Goal: Find specific page/section: Find specific page/section

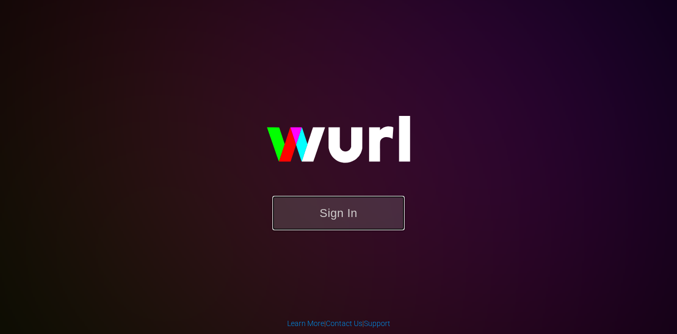
click at [370, 201] on button "Sign In" at bounding box center [339, 213] width 132 height 34
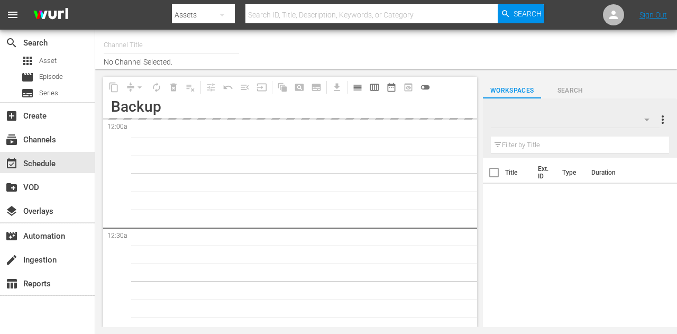
type input "Weihnachtskino (1871)"
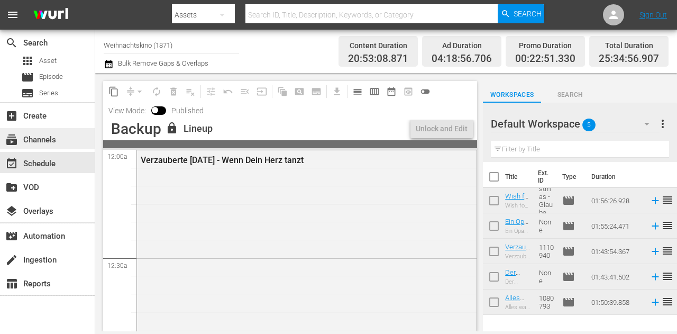
click at [57, 139] on div "subscriptions Channels" at bounding box center [29, 138] width 59 height 10
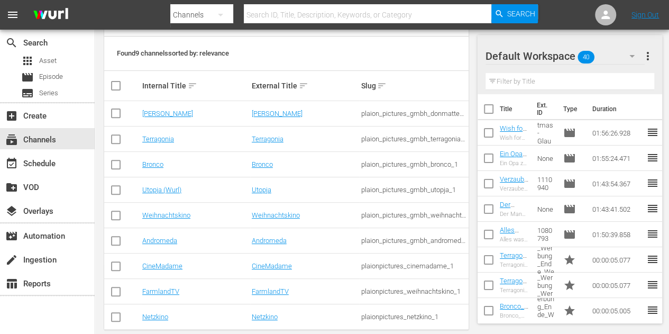
scroll to position [153, 0]
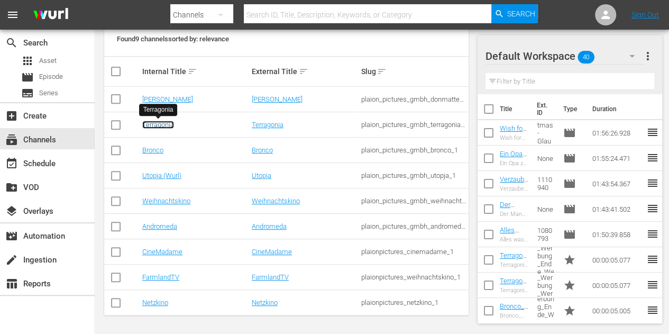
click at [160, 126] on link "Terragonia" at bounding box center [158, 125] width 32 height 8
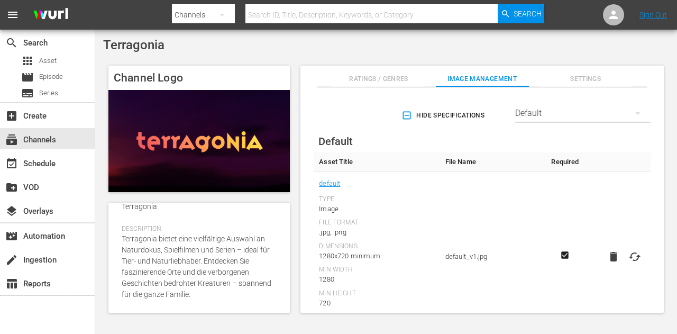
scroll to position [242, 0]
click at [590, 78] on span "Settings" at bounding box center [585, 79] width 93 height 11
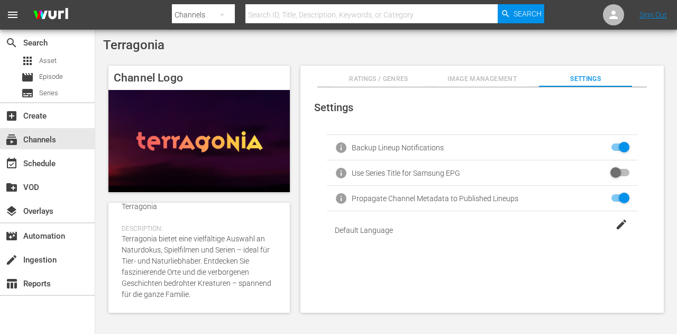
click at [374, 70] on button "Ratings / Genres" at bounding box center [378, 76] width 93 height 21
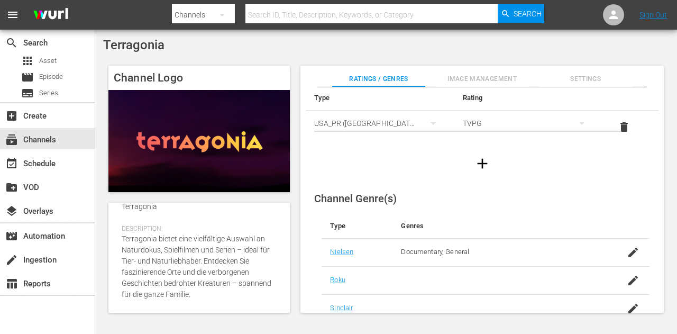
scroll to position [0, 0]
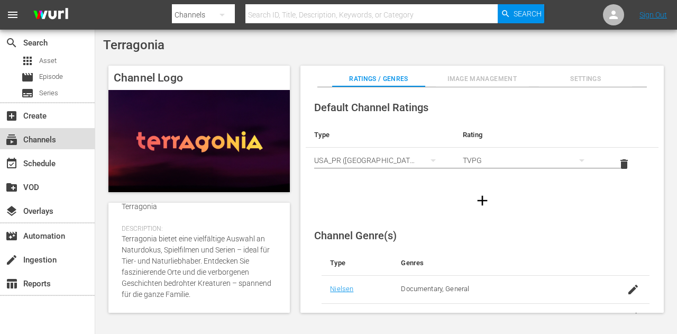
click at [49, 140] on div "subscriptions Channels" at bounding box center [29, 138] width 59 height 10
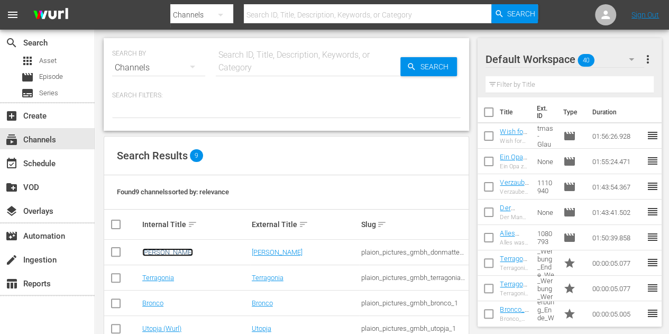
click at [163, 248] on link "Don Matteo" at bounding box center [167, 252] width 51 height 8
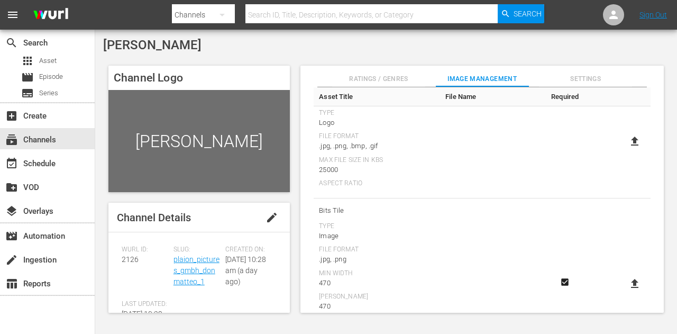
scroll to position [265, 0]
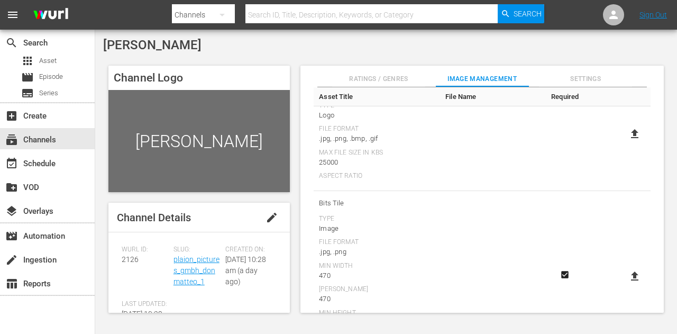
click at [589, 77] on span "Settings" at bounding box center [585, 79] width 93 height 11
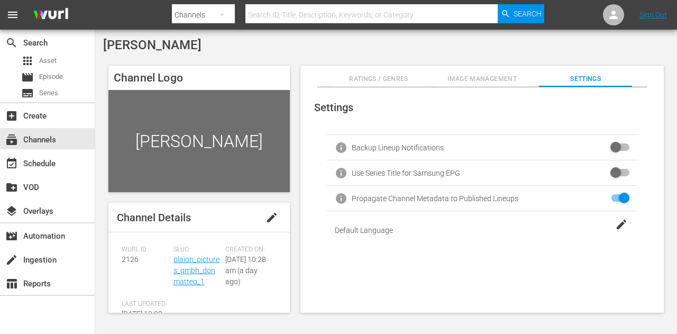
click at [457, 83] on span "Image Management" at bounding box center [482, 79] width 93 height 11
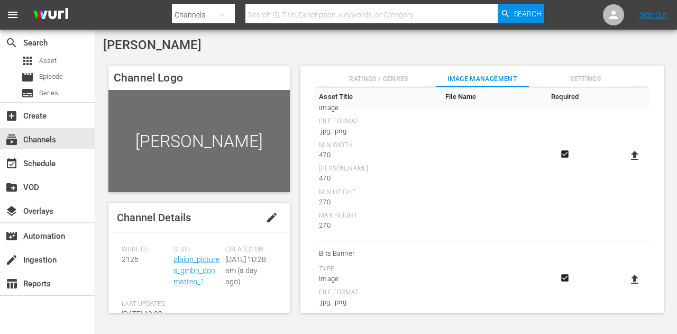
scroll to position [402, 0]
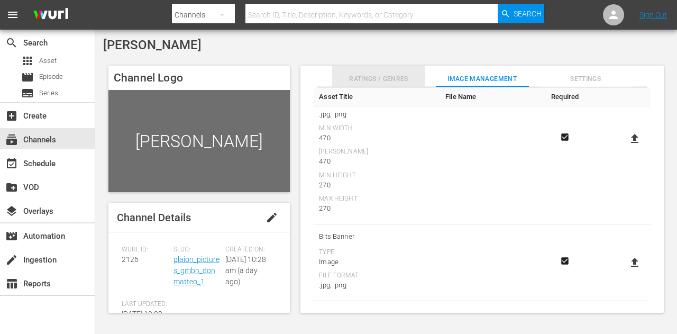
click at [375, 74] on span "Ratings / Genres" at bounding box center [378, 79] width 93 height 11
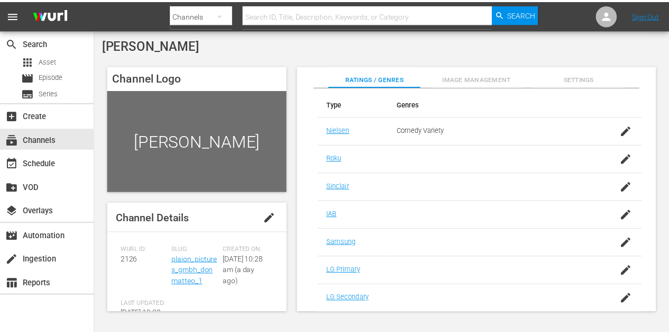
scroll to position [0, 0]
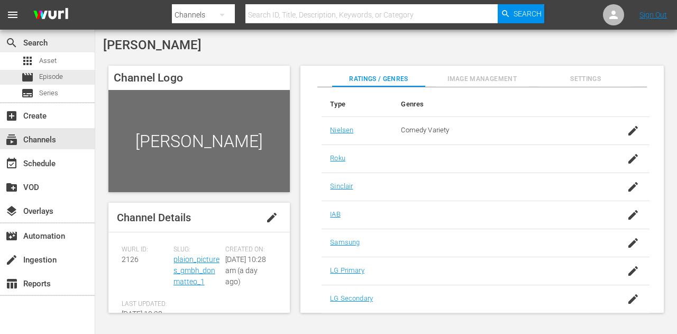
click at [65, 51] on div "search Search" at bounding box center [47, 41] width 95 height 21
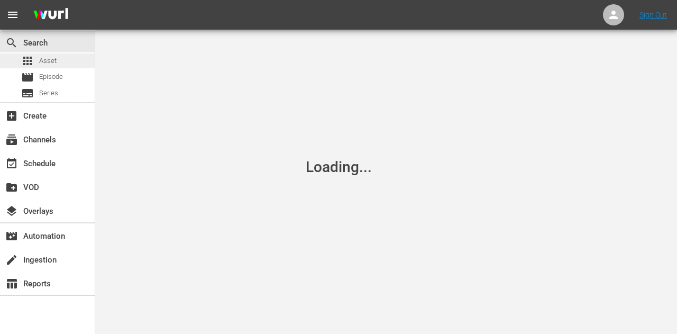
click at [54, 58] on span "Asset" at bounding box center [47, 61] width 17 height 11
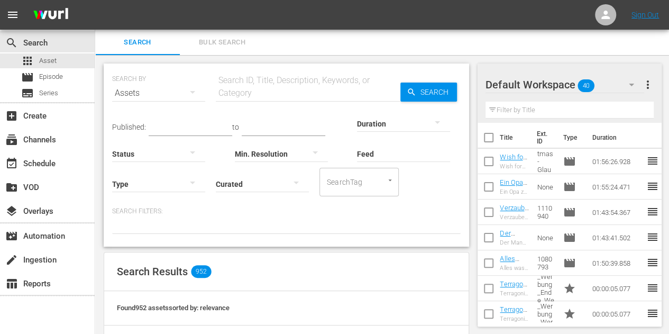
click at [269, 86] on input "text" at bounding box center [308, 92] width 185 height 25
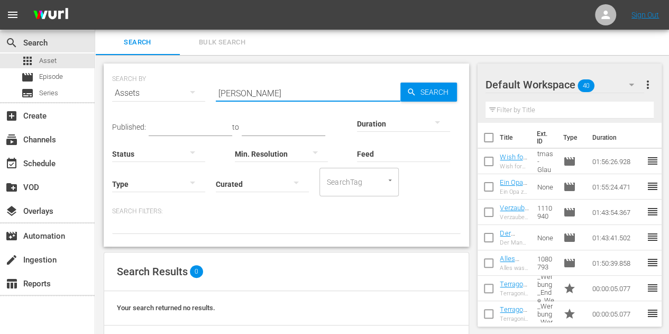
type input "Don Matteo"
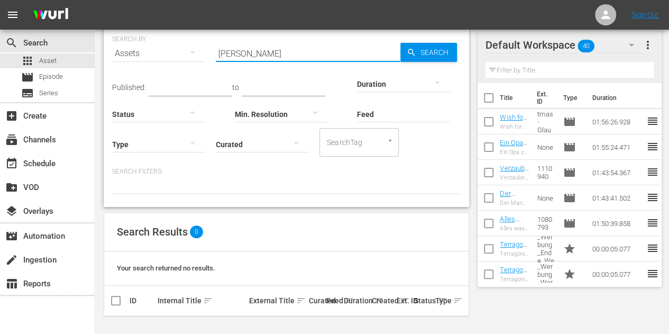
scroll to position [40, 0]
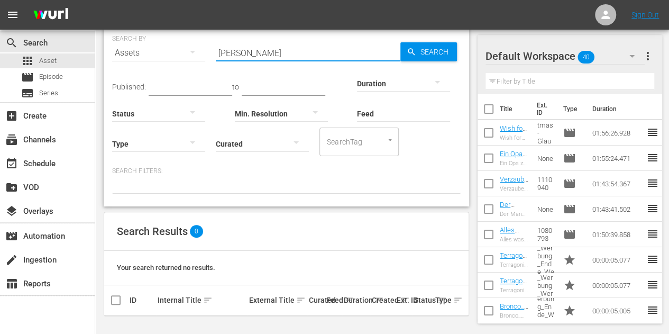
click at [291, 54] on input "Don Matteo" at bounding box center [308, 52] width 185 height 25
click at [361, 12] on nav "menu Sign Out" at bounding box center [334, 15] width 669 height 30
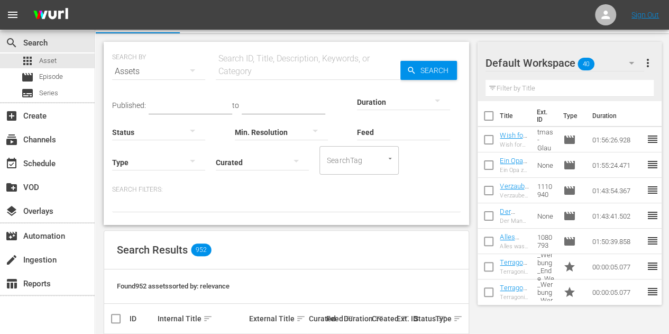
scroll to position [0, 0]
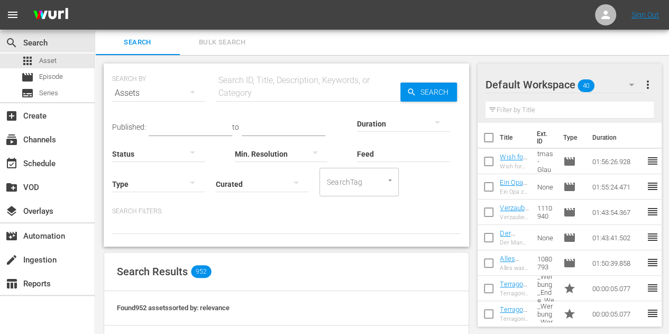
click at [184, 182] on button "button" at bounding box center [192, 182] width 25 height 25
click at [145, 202] on div "Ad" at bounding box center [158, 199] width 93 height 17
click at [158, 225] on icon at bounding box center [156, 225] width 14 height 14
click at [168, 190] on div at bounding box center [158, 184] width 93 height 30
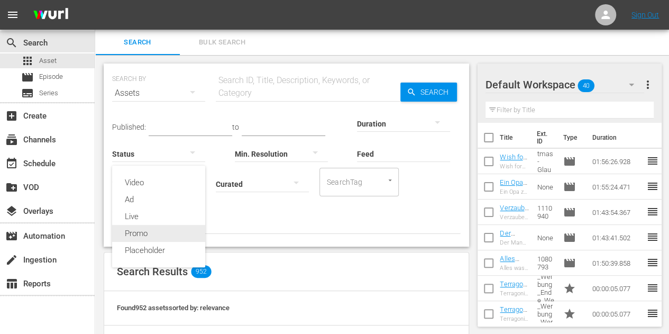
click at [134, 228] on div "Promo" at bounding box center [158, 233] width 93 height 17
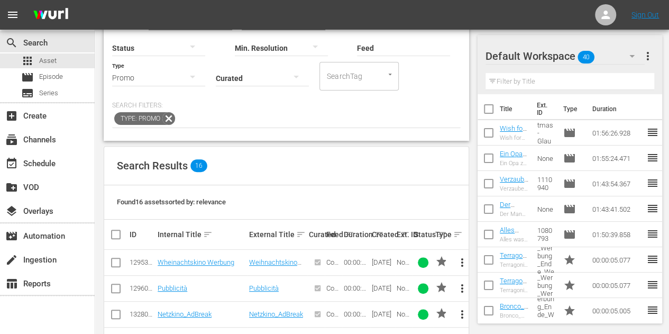
scroll to position [159, 0]
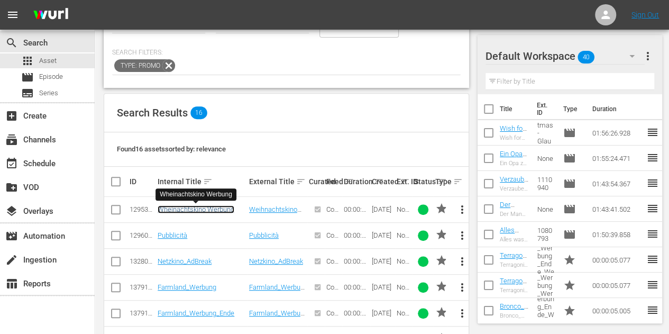
click at [212, 210] on link "Wheinachtskino Werbung" at bounding box center [196, 209] width 77 height 8
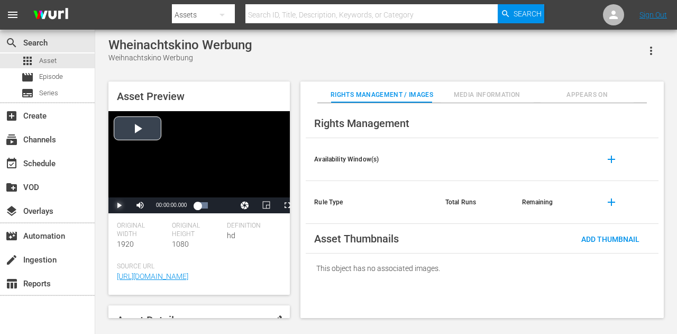
click at [119, 205] on span "Video Player" at bounding box center [119, 205] width 0 height 0
click at [140, 205] on span "Video Player" at bounding box center [140, 205] width 0 height 0
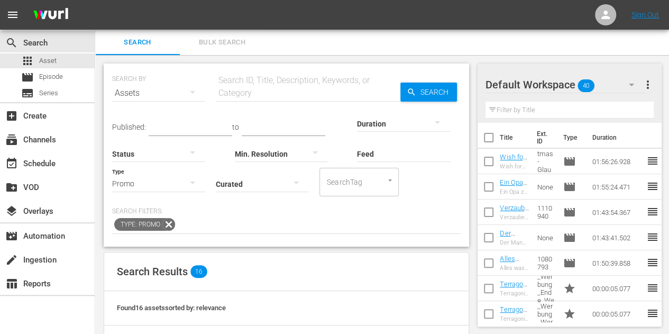
click at [168, 225] on icon at bounding box center [168, 224] width 13 height 13
click at [192, 180] on icon "button" at bounding box center [192, 182] width 13 height 13
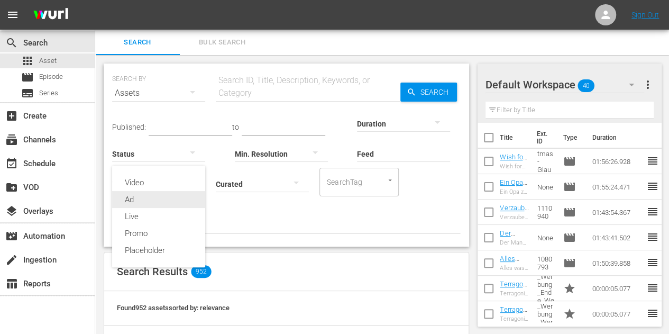
click at [153, 199] on div "Ad" at bounding box center [158, 199] width 93 height 17
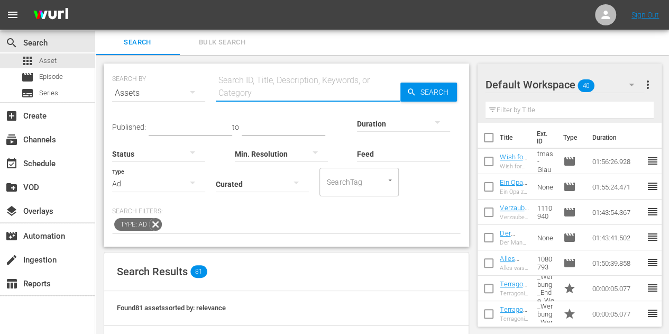
click at [229, 92] on input "text" at bounding box center [308, 92] width 185 height 25
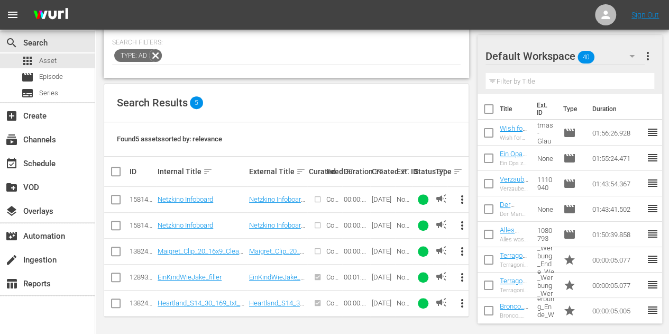
scroll to position [10, 0]
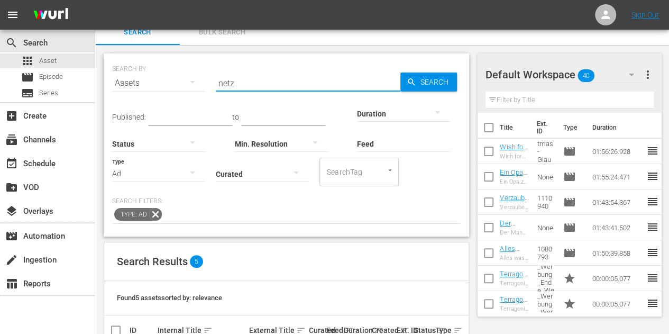
type input "netz"
click at [155, 213] on icon at bounding box center [155, 214] width 13 height 13
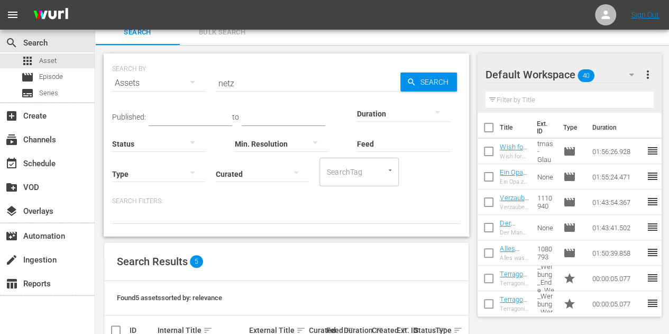
click at [188, 174] on icon "button" at bounding box center [192, 172] width 13 height 13
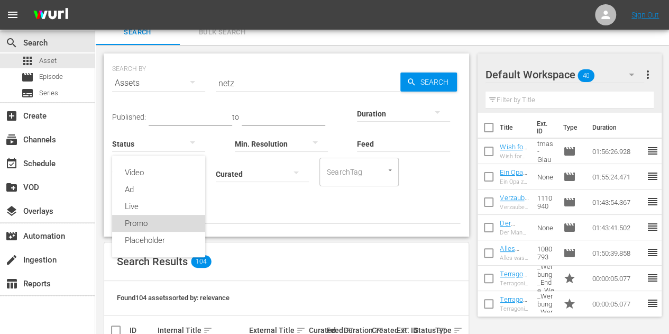
click at [142, 225] on div "Promo" at bounding box center [158, 223] width 93 height 17
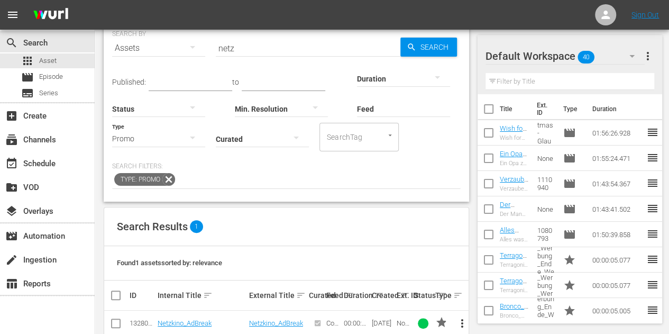
scroll to position [66, 0]
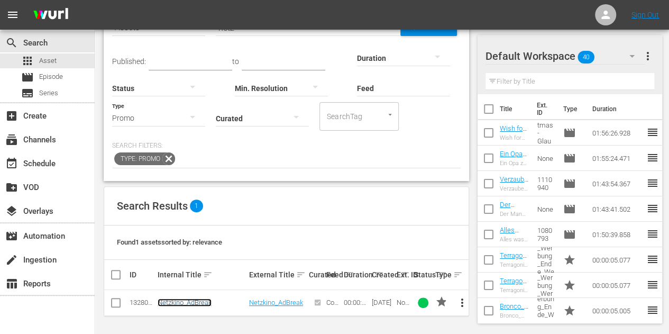
click at [202, 303] on link "Netzkino_AdBreak" at bounding box center [185, 302] width 54 height 8
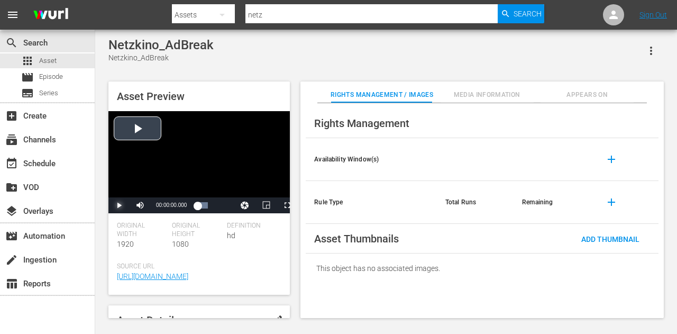
click at [119, 205] on span "Video Player" at bounding box center [119, 205] width 0 height 0
click at [140, 205] on span "Video Player" at bounding box center [140, 205] width 0 height 0
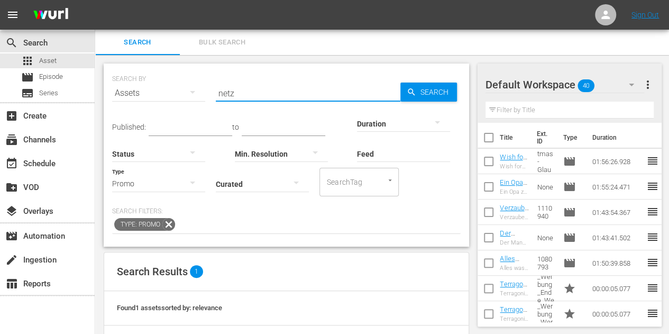
click at [253, 94] on input "netz" at bounding box center [308, 92] width 185 height 25
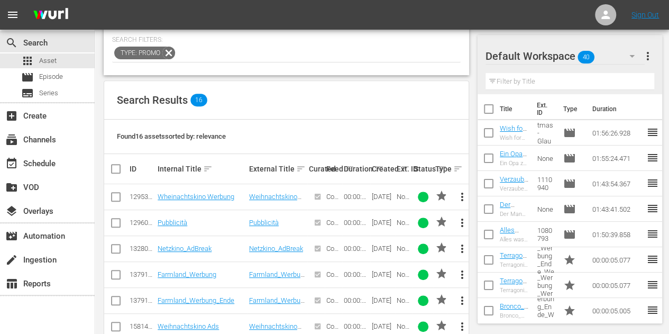
scroll to position [224, 0]
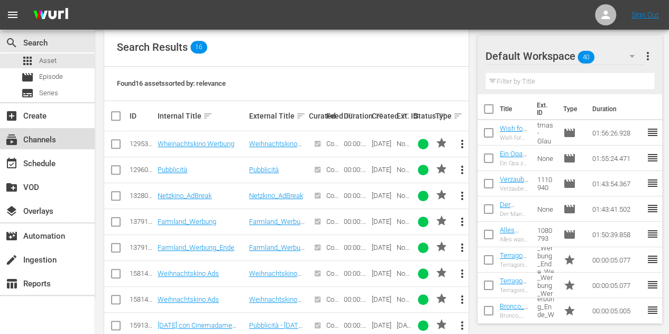
click at [53, 137] on div "subscriptions Channels" at bounding box center [29, 138] width 59 height 10
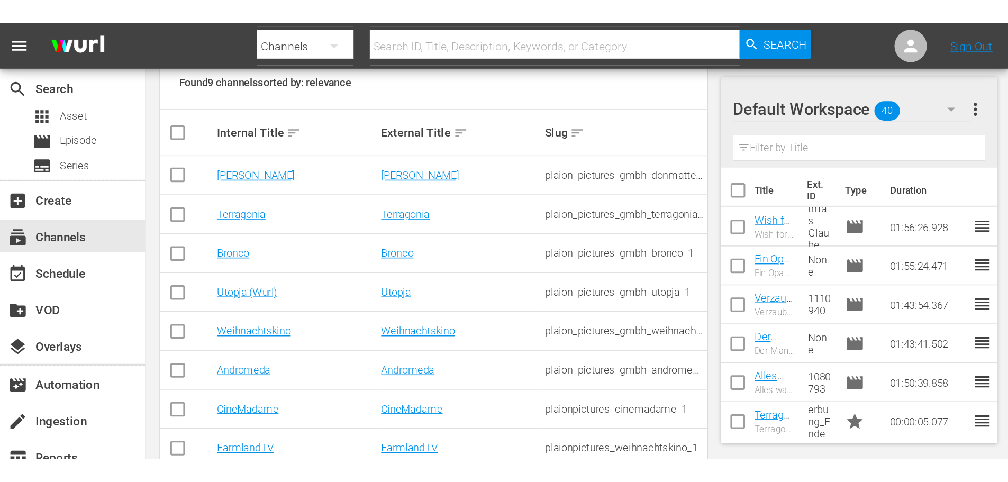
scroll to position [6, 0]
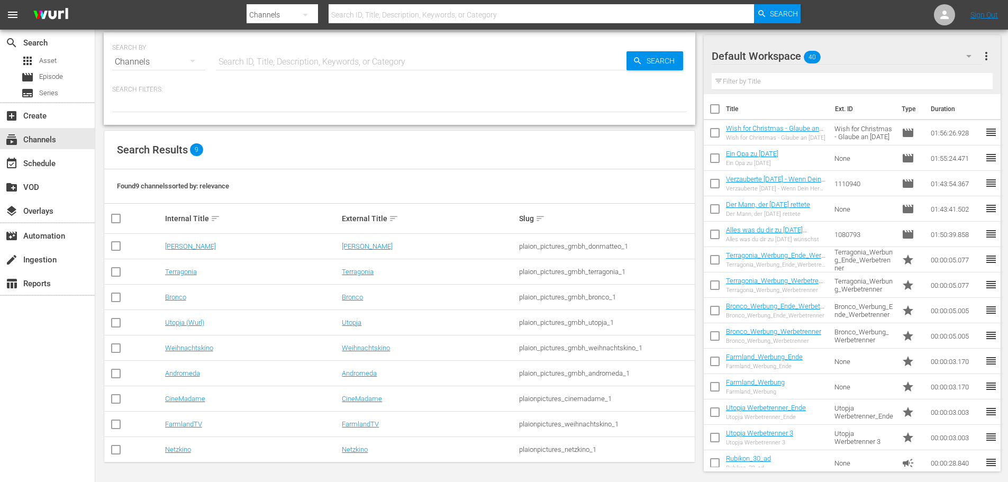
click at [677, 17] on nav "menu Search By Channels Search ID, Title, Description, Keywords, or Category Se…" at bounding box center [504, 15] width 1008 height 30
